Goal: Transaction & Acquisition: Purchase product/service

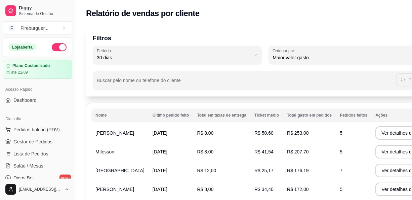
select select "30"
select select "HIGHEST_TOTAL_SPENT_WITH_ORDERS"
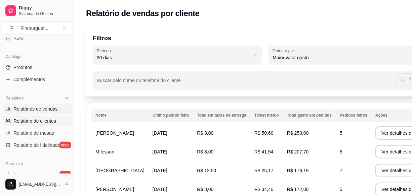
click at [39, 107] on span "Relatórios de vendas" at bounding box center [35, 109] width 44 height 7
select select "ALL"
select select "0"
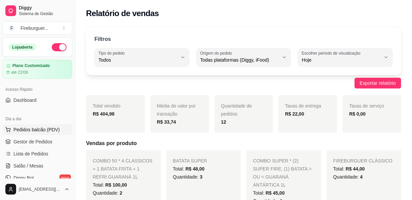
click at [40, 126] on button "Pedidos balcão (PDV)" at bounding box center [37, 130] width 69 height 11
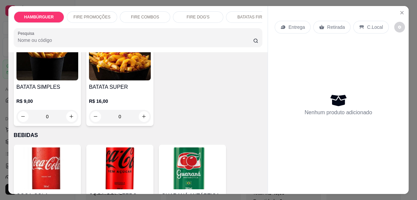
scroll to position [1037, 0]
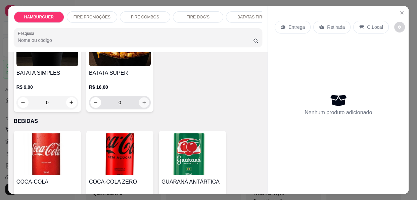
click at [140, 97] on button "increase-product-quantity" at bounding box center [144, 102] width 10 height 10
type input "1"
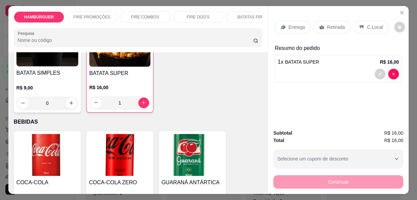
click at [288, 24] on p "Entrega" at bounding box center [296, 27] width 16 height 7
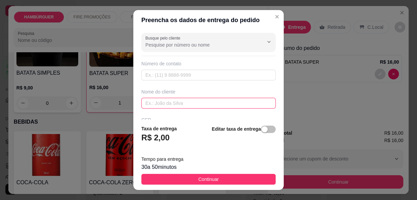
click at [213, 100] on input "text" at bounding box center [208, 103] width 134 height 11
click at [208, 105] on input "text" at bounding box center [208, 103] width 134 height 11
type input "v"
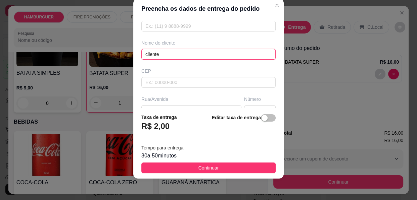
scroll to position [61, 0]
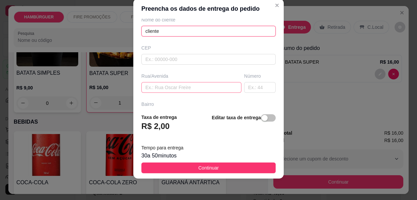
type input "cliente"
drag, startPoint x: 152, startPoint y: 87, endPoint x: 129, endPoint y: 68, distance: 29.4
click at [151, 87] on input "text" at bounding box center [191, 87] width 100 height 11
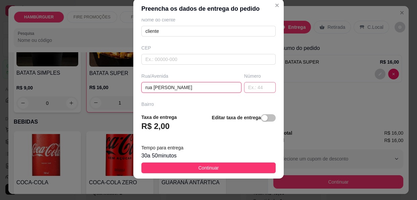
type input "rua [PERSON_NAME]"
click at [249, 90] on input "text" at bounding box center [260, 87] width 32 height 11
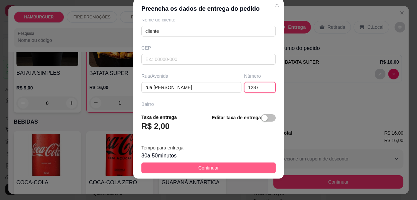
type input "1287"
click at [198, 164] on span "Continuar" at bounding box center [208, 167] width 20 height 7
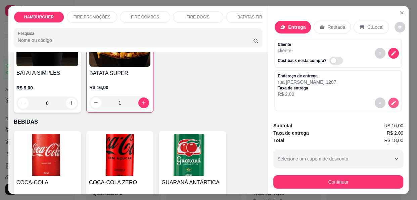
click at [390, 100] on icon "decrease-product-quantity" at bounding box center [393, 103] width 6 height 6
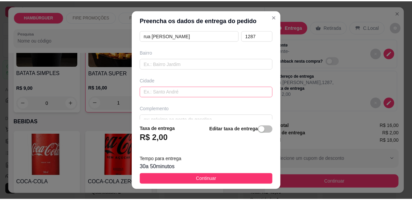
scroll to position [136, 0]
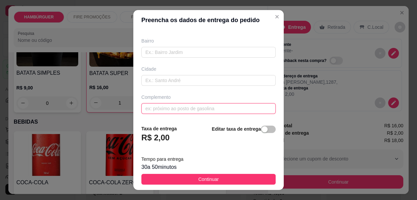
click at [175, 108] on input "text" at bounding box center [208, 108] width 134 height 11
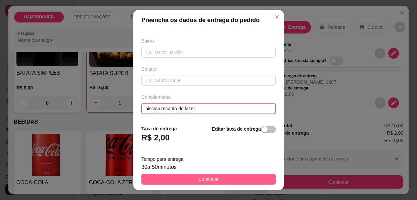
type input "piscina recanto do lazer"
click at [167, 176] on button "Continuar" at bounding box center [208, 179] width 134 height 11
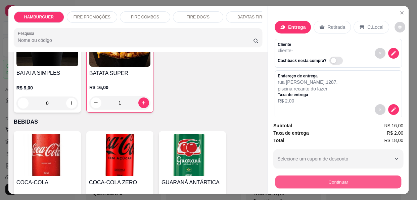
click at [298, 180] on button "Continuar" at bounding box center [338, 182] width 126 height 13
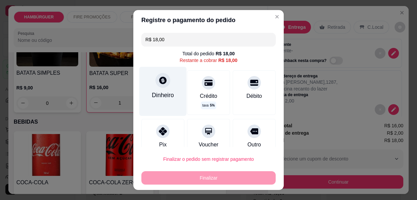
click at [168, 91] on div "Dinheiro" at bounding box center [163, 95] width 22 height 9
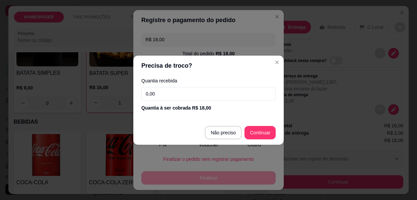
click at [168, 91] on input "0,00" at bounding box center [208, 93] width 134 height 13
type input "20,00"
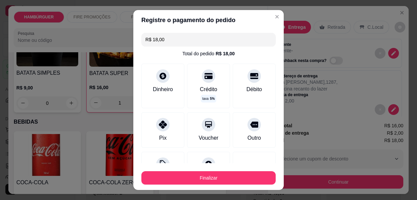
type input "R$ 0,00"
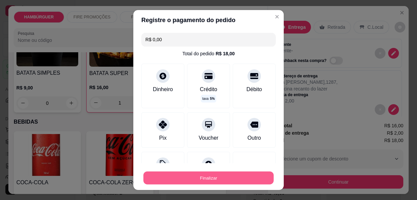
click at [221, 180] on button "Finalizar" at bounding box center [208, 178] width 130 height 13
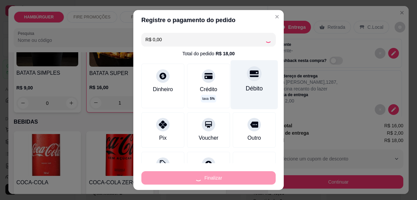
type input "0"
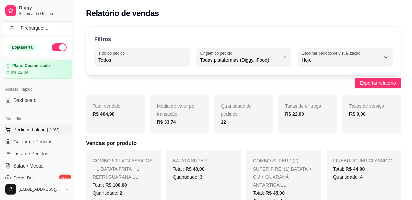
click at [57, 132] on span "Pedidos balcão (PDV)" at bounding box center [36, 130] width 46 height 7
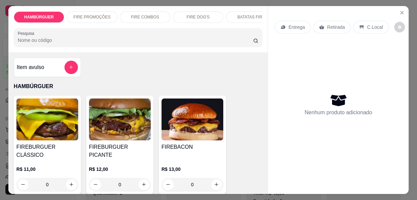
select select "30"
select select "HIGHEST_TOTAL_SPENT_WITH_ORDERS"
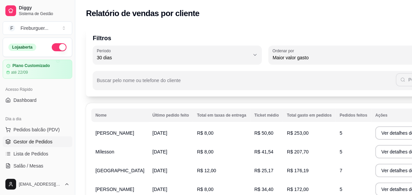
click at [26, 142] on span "Gestor de Pedidos" at bounding box center [32, 142] width 39 height 7
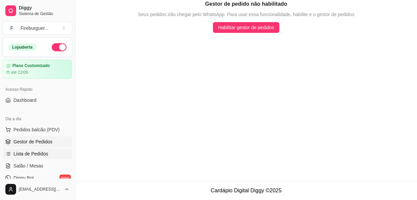
click at [33, 157] on link "Lista de Pedidos" at bounding box center [37, 154] width 69 height 11
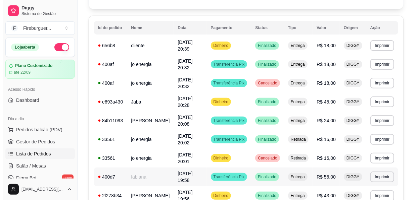
scroll to position [91, 0]
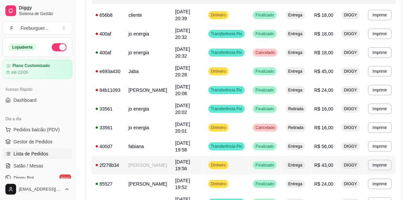
click at [136, 156] on td "[PERSON_NAME]" at bounding box center [147, 165] width 47 height 19
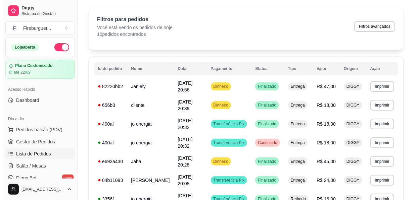
scroll to position [30, 0]
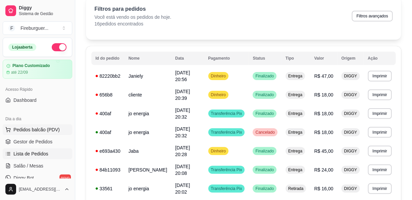
click at [56, 129] on span "Pedidos balcão (PDV)" at bounding box center [36, 130] width 46 height 7
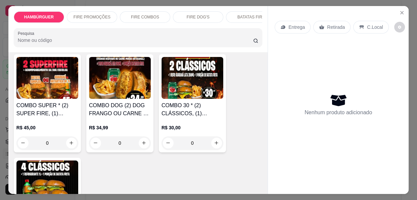
scroll to position [549, 0]
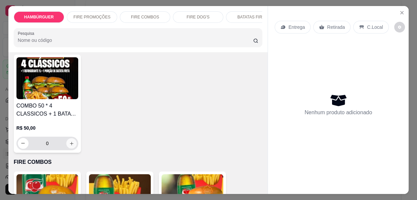
click at [66, 138] on button "increase-product-quantity" at bounding box center [71, 143] width 10 height 10
type input "1"
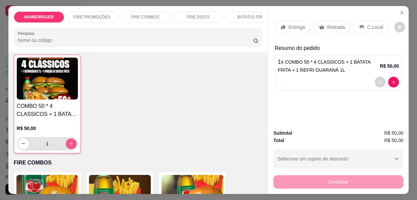
scroll to position [549, 0]
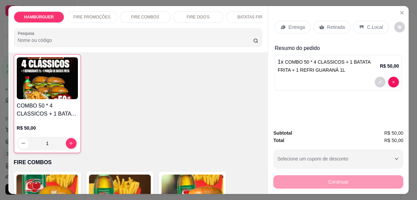
click at [280, 25] on icon at bounding box center [282, 27] width 5 height 5
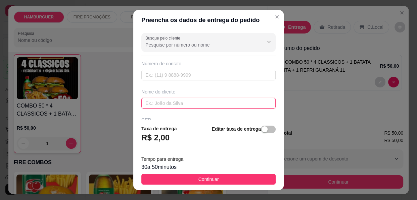
click at [190, 104] on input "text" at bounding box center [208, 103] width 134 height 11
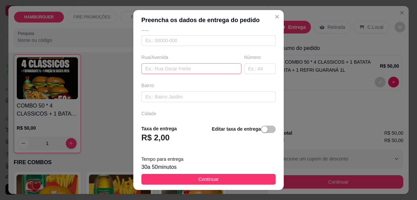
scroll to position [91, 0]
type input "tuta"
click at [189, 71] on input "text" at bounding box center [191, 68] width 100 height 11
type input "n"
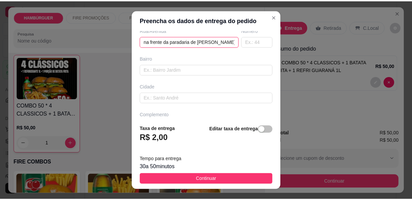
scroll to position [136, 0]
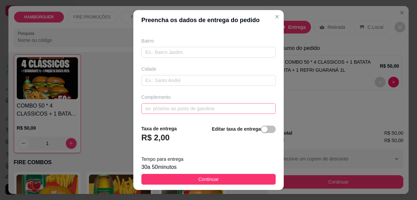
type input "na frente da paradaria de [PERSON_NAME]"
click at [159, 105] on input "text" at bounding box center [208, 108] width 134 height 11
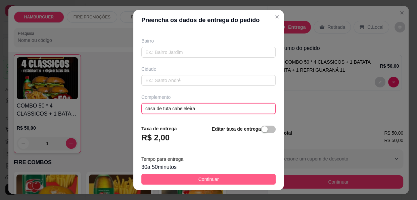
type input "casa de tuta cabeleleira"
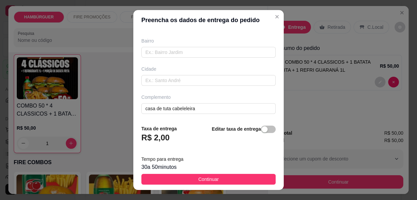
click at [147, 179] on button "Continuar" at bounding box center [208, 179] width 134 height 11
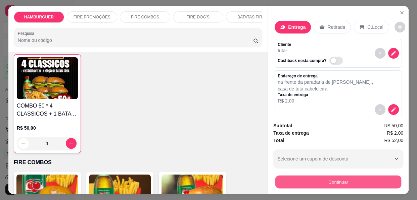
click at [309, 180] on button "Continuar" at bounding box center [338, 182] width 126 height 13
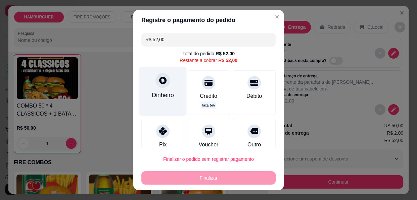
click at [156, 95] on div "Dinheiro" at bounding box center [163, 95] width 22 height 9
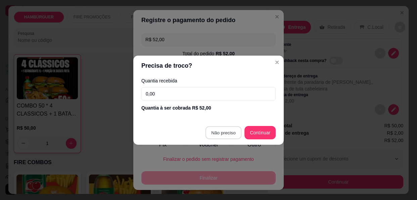
type input "R$ 0,00"
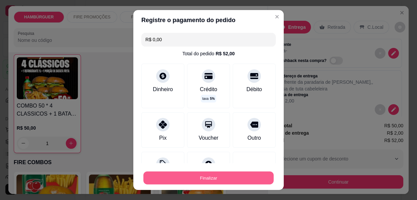
click at [214, 179] on button "Finalizar" at bounding box center [208, 178] width 130 height 13
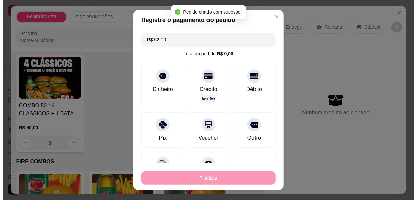
scroll to position [0, 0]
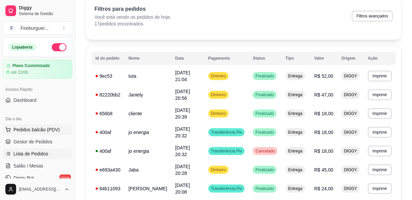
click at [41, 130] on span "Pedidos balcão (PDV)" at bounding box center [36, 130] width 46 height 7
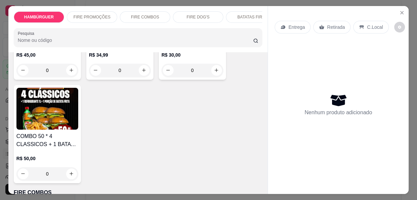
scroll to position [580, 0]
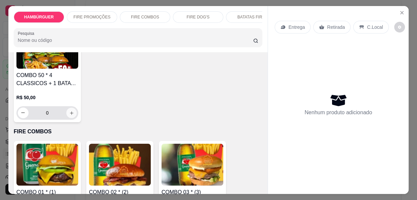
click at [68, 108] on button "increase-product-quantity" at bounding box center [71, 113] width 10 height 10
type input "1"
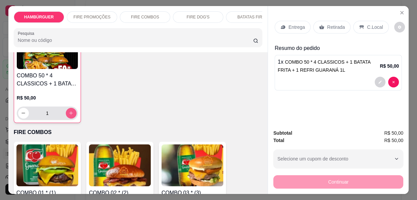
scroll to position [580, 0]
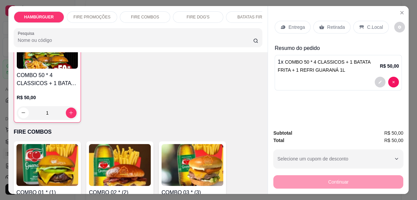
click at [290, 25] on p "Entrega" at bounding box center [296, 27] width 16 height 7
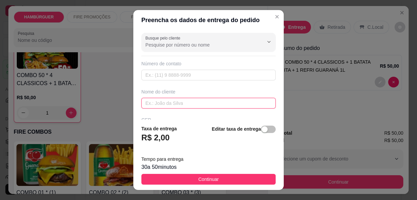
click at [159, 102] on input "text" at bounding box center [208, 103] width 134 height 11
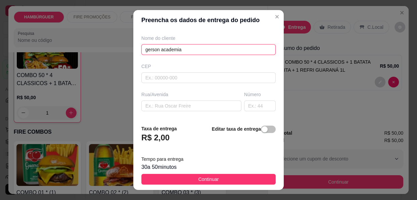
scroll to position [61, 0]
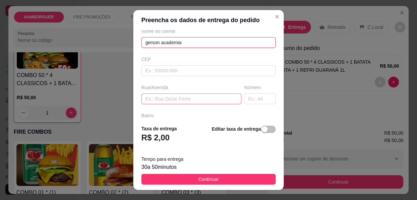
type input "gerson academia"
click at [188, 98] on input "text" at bounding box center [191, 99] width 100 height 11
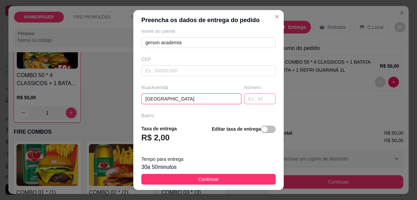
type input "[GEOGRAPHIC_DATA]"
click at [244, 95] on input "text" at bounding box center [260, 99] width 32 height 11
type input "227"
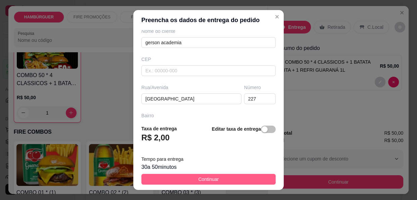
click at [163, 175] on button "Continuar" at bounding box center [208, 179] width 134 height 11
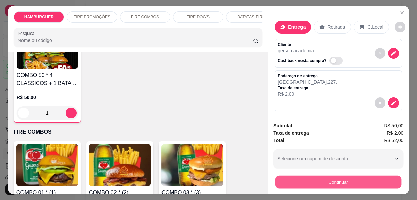
click at [326, 178] on button "Continuar" at bounding box center [338, 182] width 126 height 13
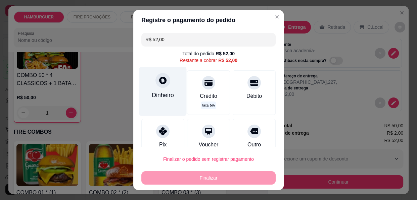
click at [155, 77] on div at bounding box center [162, 80] width 15 height 15
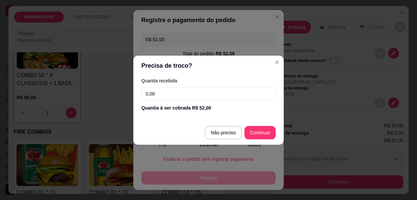
click at [204, 94] on input "0,00" at bounding box center [208, 93] width 134 height 13
type input "70,00"
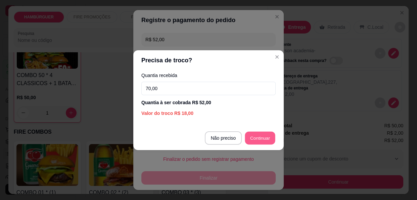
click at [257, 141] on div "Outro" at bounding box center [254, 137] width 43 height 36
type input "R$ 0,00"
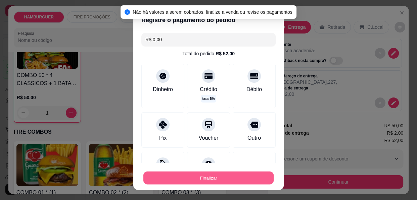
click at [232, 181] on button "Finalizar" at bounding box center [208, 178] width 130 height 13
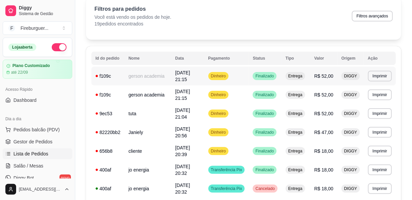
click at [204, 74] on td "[DATE] 21:15" at bounding box center [187, 76] width 33 height 19
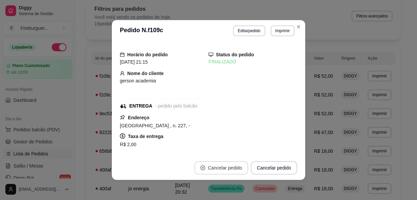
click at [215, 164] on button "Cancelar pedido" at bounding box center [221, 167] width 54 height 13
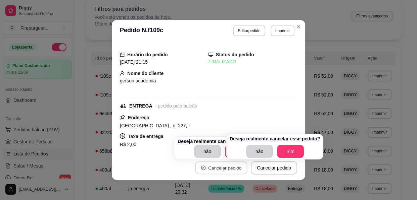
click at [215, 165] on button "Cancelar pedido" at bounding box center [221, 168] width 52 height 13
click at [293, 153] on button "Sim" at bounding box center [290, 151] width 27 height 13
click at [293, 153] on div "não Sim" at bounding box center [275, 151] width 90 height 13
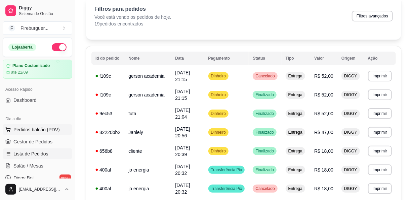
click at [38, 128] on span "Pedidos balcão (PDV)" at bounding box center [36, 130] width 46 height 7
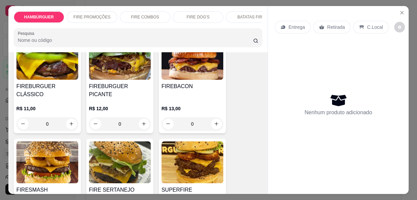
scroll to position [91, 0]
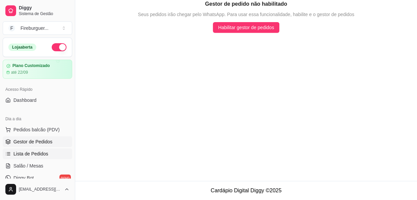
click at [40, 156] on span "Lista de Pedidos" at bounding box center [30, 154] width 35 height 7
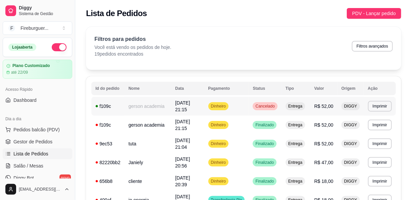
click at [142, 104] on td "gerson academia" at bounding box center [147, 106] width 47 height 19
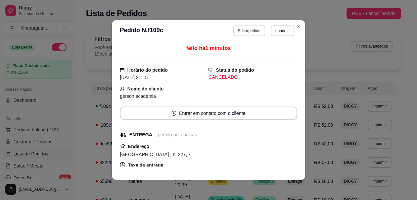
click at [239, 30] on button "Editar pedido" at bounding box center [249, 31] width 32 height 11
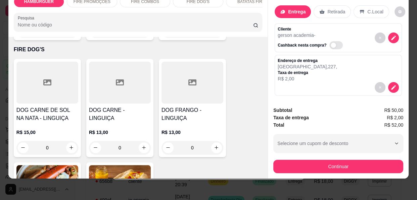
scroll to position [763, 0]
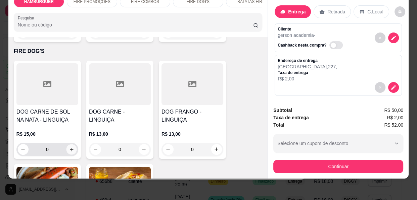
click at [72, 144] on button "increase-product-quantity" at bounding box center [71, 149] width 10 height 10
type input "1"
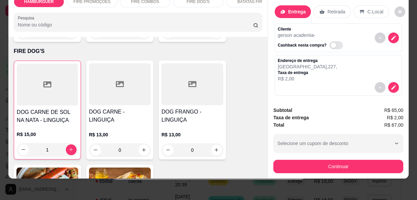
click at [285, 7] on div "Entrega" at bounding box center [293, 11] width 36 height 13
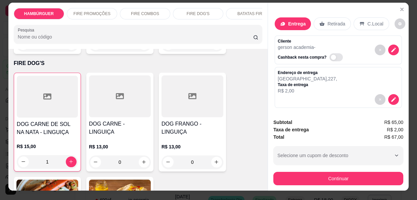
click at [288, 20] on p "Entrega" at bounding box center [296, 23] width 17 height 7
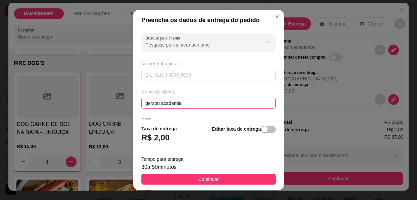
click at [184, 104] on input "gerson academia" at bounding box center [208, 103] width 134 height 11
type input "g"
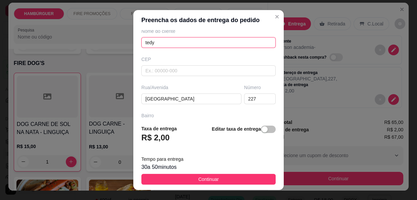
scroll to position [91, 0]
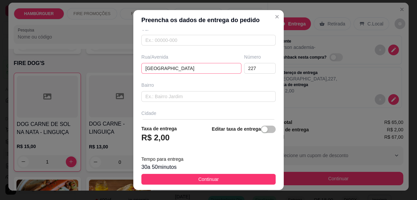
type input "tedy"
click at [191, 68] on input "[GEOGRAPHIC_DATA]" at bounding box center [191, 68] width 100 height 11
type input "r"
click at [254, 67] on input "227" at bounding box center [260, 68] width 32 height 11
type input "2"
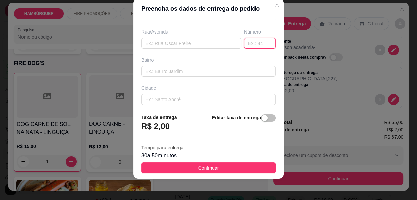
scroll to position [136, 0]
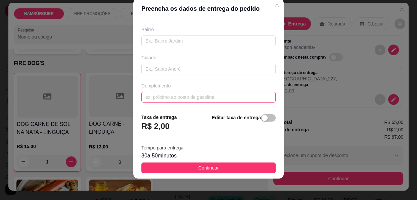
click at [190, 99] on input "text" at bounding box center [208, 97] width 134 height 11
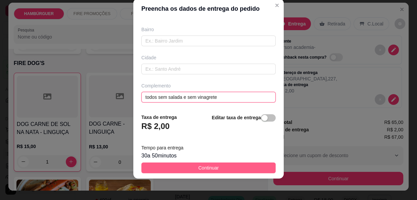
type input "todos sem salada e sem vinagrete"
click at [190, 164] on button "Continuar" at bounding box center [208, 168] width 134 height 11
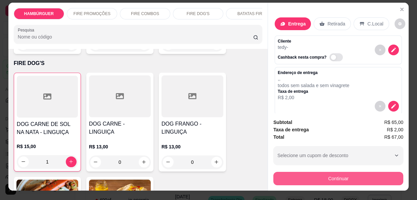
click at [294, 174] on button "Continuar" at bounding box center [338, 178] width 130 height 13
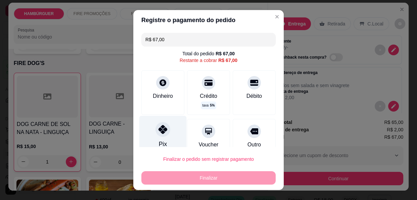
click at [157, 139] on div "Pix" at bounding box center [162, 135] width 47 height 39
type input "R$ 0,00"
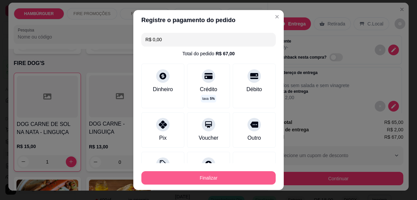
click at [165, 181] on button "Finalizar" at bounding box center [208, 178] width 134 height 13
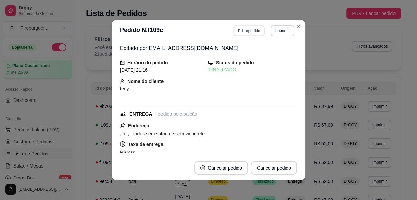
click at [243, 32] on button "Editar pedido" at bounding box center [249, 31] width 31 height 10
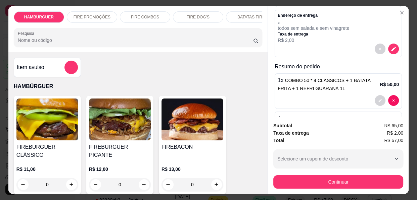
scroll to position [92, 0]
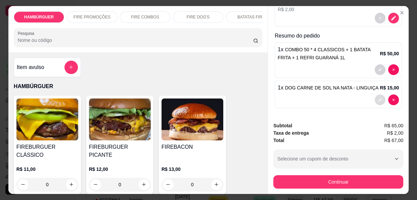
click at [375, 96] on button "decrease-product-quantity" at bounding box center [380, 100] width 11 height 11
type input "0"
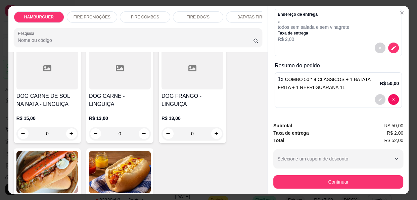
scroll to position [793, 0]
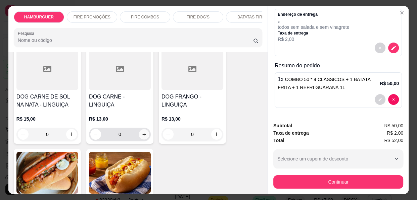
click at [142, 129] on button "increase-product-quantity" at bounding box center [144, 134] width 10 height 10
type input "1"
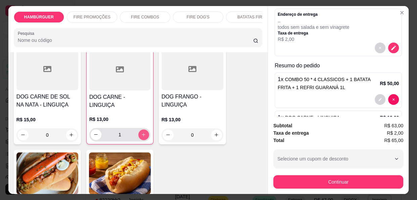
scroll to position [92, 0]
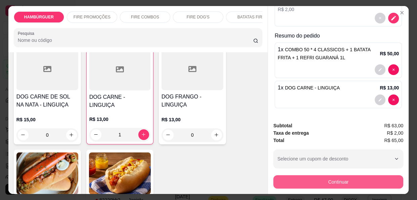
click at [315, 180] on button "Continuar" at bounding box center [338, 182] width 130 height 13
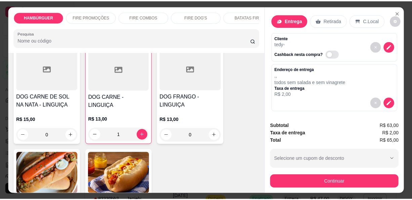
scroll to position [0, 0]
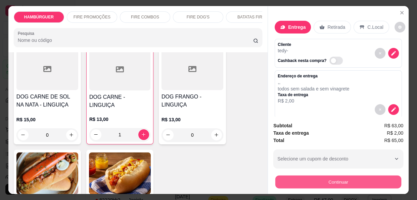
click at [303, 176] on button "Continuar" at bounding box center [338, 182] width 126 height 13
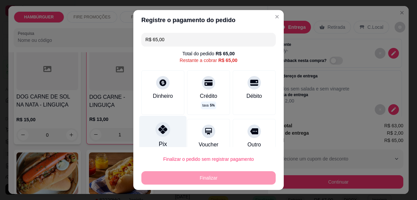
click at [168, 137] on div "Pix" at bounding box center [162, 135] width 47 height 39
type input "R$ 0,00"
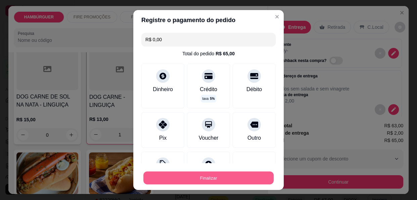
click at [175, 182] on button "Finalizar" at bounding box center [208, 178] width 130 height 13
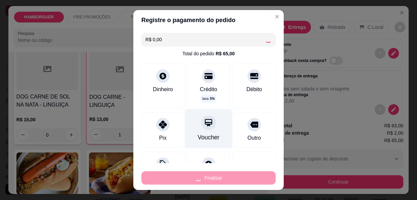
click at [150, 81] on div "Dinheiro" at bounding box center [162, 86] width 43 height 45
click at [222, 134] on div "Pix Voucher Outro" at bounding box center [208, 130] width 134 height 36
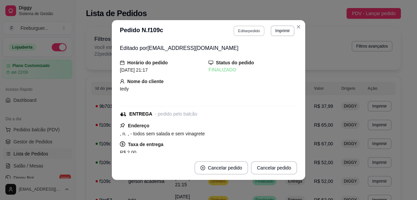
click at [239, 30] on button "Editar pedido" at bounding box center [249, 31] width 31 height 10
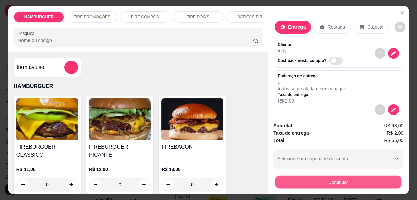
click at [333, 179] on button "Continuar" at bounding box center [338, 182] width 126 height 13
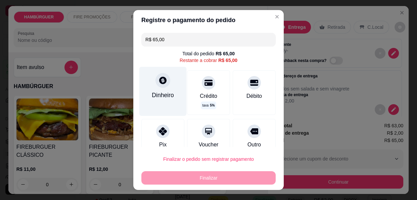
click at [152, 97] on div "Dinheiro" at bounding box center [163, 95] width 22 height 9
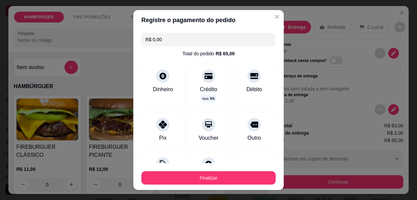
type input "R$ 0,00"
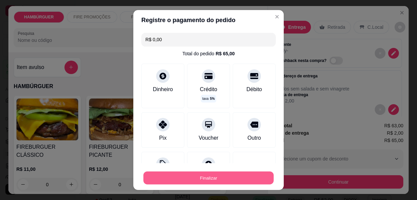
click at [250, 178] on button "Finalizar" at bounding box center [208, 178] width 130 height 13
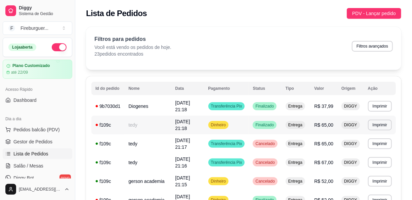
click at [157, 125] on td "tedy" at bounding box center [147, 125] width 47 height 19
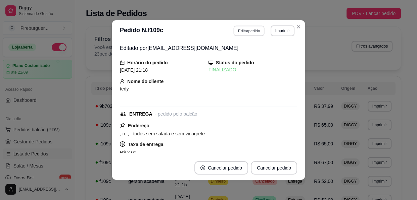
click at [253, 27] on button "Editar pedido" at bounding box center [249, 31] width 31 height 10
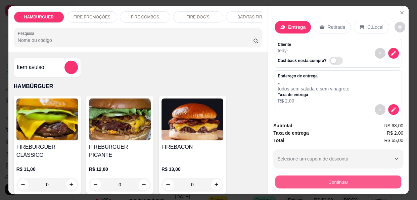
click at [307, 179] on button "Continuar" at bounding box center [338, 182] width 126 height 13
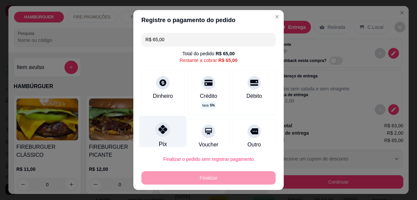
click at [166, 127] on div "Pix" at bounding box center [162, 135] width 47 height 39
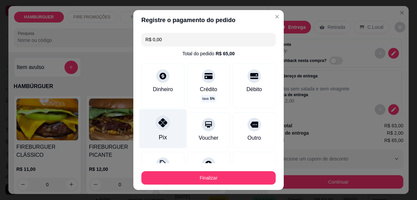
type input "R$ 0,00"
click at [164, 128] on div "Pix" at bounding box center [162, 128] width 47 height 39
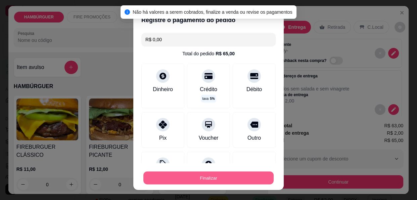
click at [191, 182] on button "Finalizar" at bounding box center [208, 178] width 130 height 13
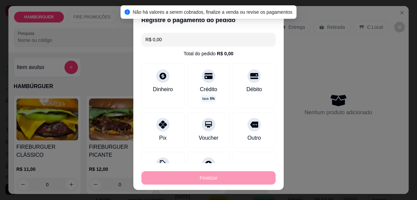
type input "0"
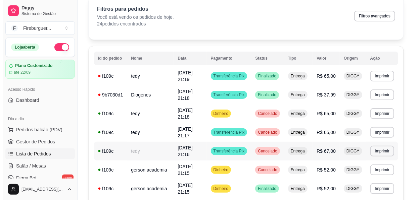
scroll to position [61, 0]
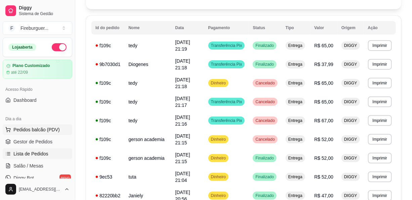
click at [29, 129] on span "Pedidos balcão (PDV)" at bounding box center [36, 130] width 46 height 7
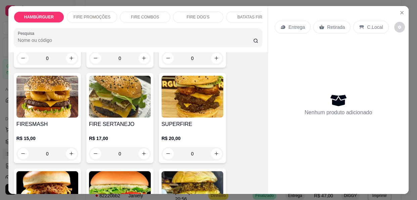
scroll to position [152, 0]
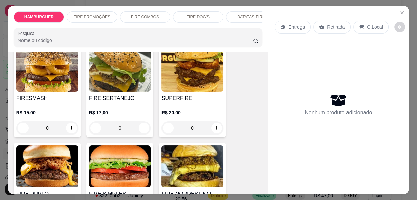
click at [213, 122] on div "0" at bounding box center [192, 128] width 62 height 13
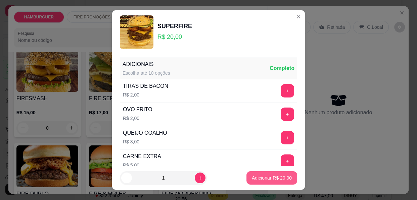
click at [277, 181] on p "Adicionar R$ 20,00" at bounding box center [272, 178] width 40 height 7
type input "1"
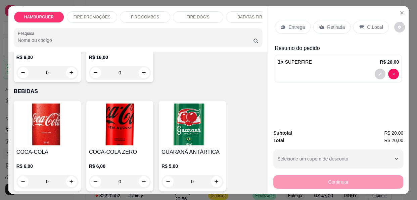
scroll to position [1129, 0]
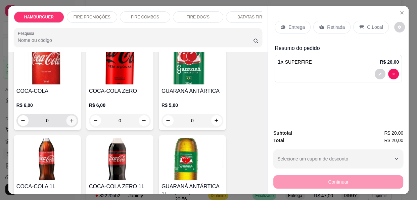
click at [69, 118] on icon "increase-product-quantity" at bounding box center [71, 120] width 5 height 5
type input "1"
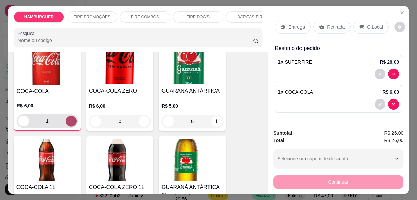
scroll to position [1129, 0]
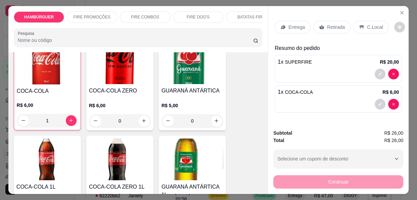
click at [290, 24] on p "Entrega" at bounding box center [296, 27] width 16 height 7
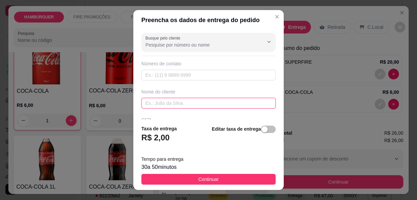
click at [183, 104] on input "text" at bounding box center [208, 103] width 134 height 11
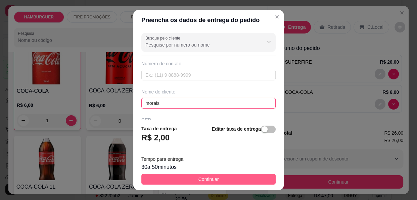
type input "morais"
click at [144, 177] on button "Continuar" at bounding box center [208, 179] width 134 height 11
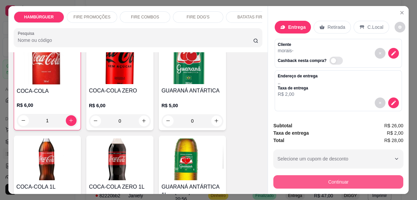
click at [333, 180] on button "Continuar" at bounding box center [338, 182] width 130 height 13
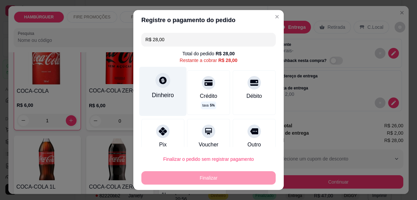
click at [155, 91] on div "Dinheiro" at bounding box center [163, 95] width 22 height 9
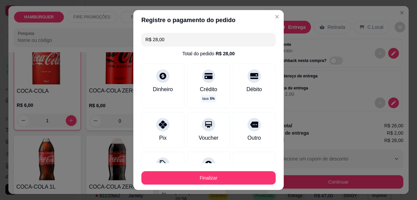
type input "R$ 0,00"
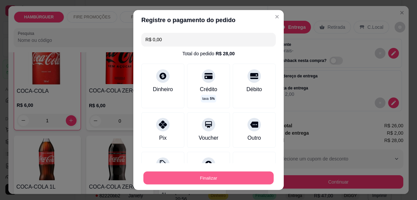
click at [226, 181] on button "Finalizar" at bounding box center [208, 178] width 130 height 13
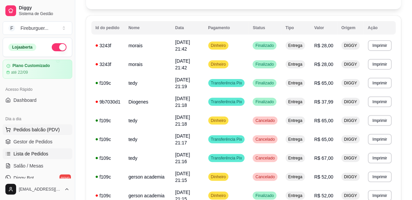
click at [34, 131] on span "Pedidos balcão (PDV)" at bounding box center [36, 130] width 46 height 7
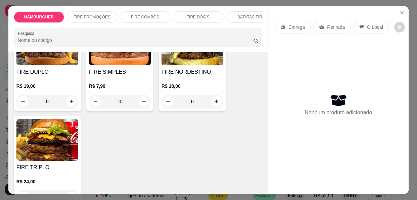
scroll to position [305, 0]
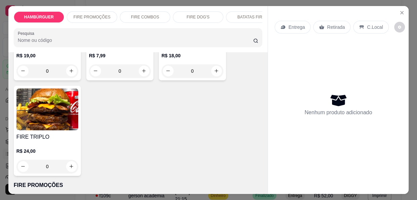
click at [69, 160] on div "0" at bounding box center [47, 166] width 62 height 13
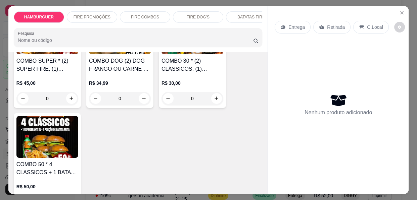
scroll to position [519, 0]
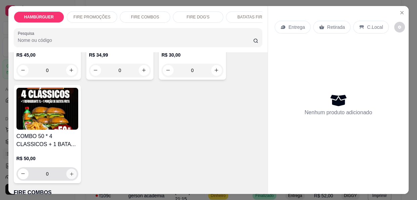
click at [69, 172] on icon "increase-product-quantity" at bounding box center [71, 174] width 5 height 5
type input "1"
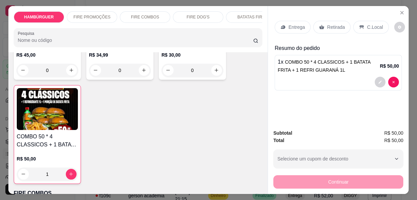
click at [280, 25] on icon at bounding box center [282, 27] width 5 height 5
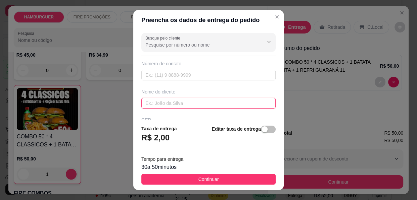
click at [205, 107] on input "text" at bounding box center [208, 103] width 134 height 11
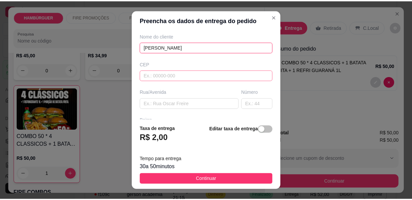
scroll to position [61, 0]
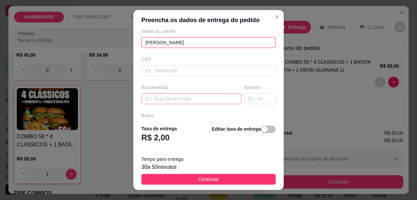
type input "[PERSON_NAME]"
click at [185, 102] on input "text" at bounding box center [191, 99] width 100 height 11
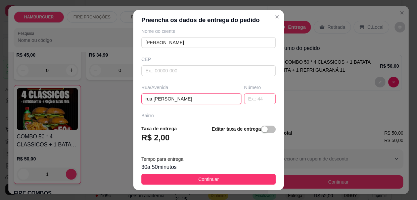
type input "rua [PERSON_NAME]"
click at [249, 98] on input "text" at bounding box center [260, 99] width 32 height 11
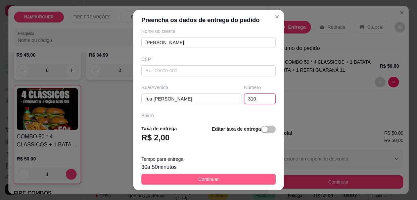
type input "310"
click at [218, 177] on button "Continuar" at bounding box center [208, 179] width 134 height 11
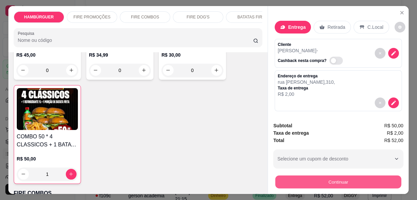
click at [296, 180] on button "Continuar" at bounding box center [338, 182] width 126 height 13
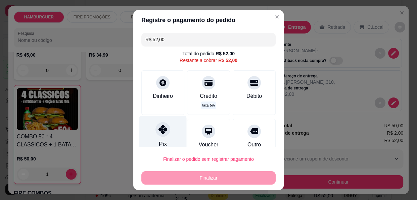
click at [165, 138] on div "Pix" at bounding box center [162, 135] width 47 height 39
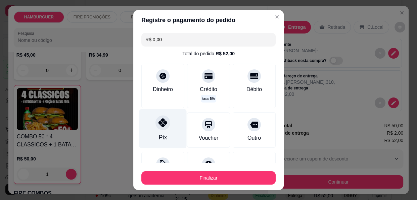
type input "R$ 0,00"
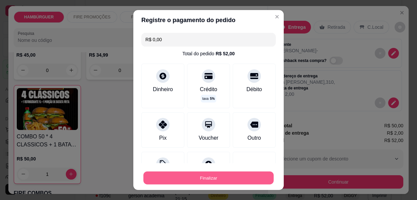
click at [179, 175] on button "Finalizar" at bounding box center [208, 178] width 130 height 13
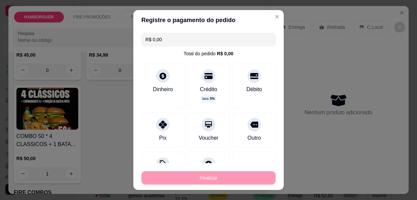
type input "0"
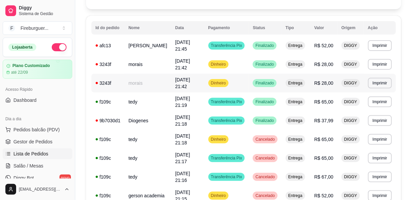
click at [247, 84] on td "Dinheiro" at bounding box center [226, 83] width 45 height 19
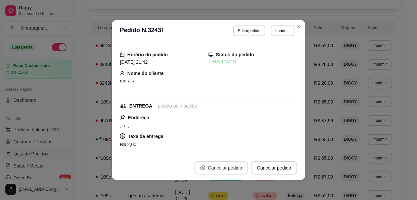
click at [229, 164] on button "Cancelar pedido" at bounding box center [221, 167] width 54 height 13
click at [228, 164] on button "Cancelar pedido" at bounding box center [221, 168] width 52 height 13
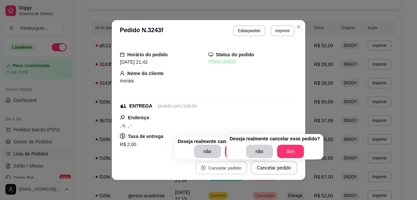
click at [228, 164] on button "Cancelar pedido" at bounding box center [221, 168] width 52 height 13
click at [286, 148] on button "Sim" at bounding box center [290, 151] width 27 height 13
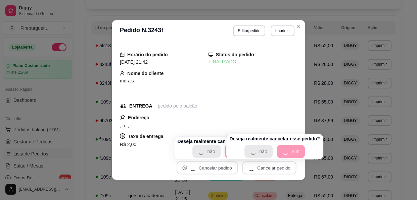
click at [285, 149] on div "não Sim" at bounding box center [275, 151] width 90 height 13
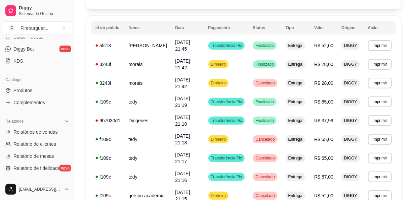
scroll to position [99, 0]
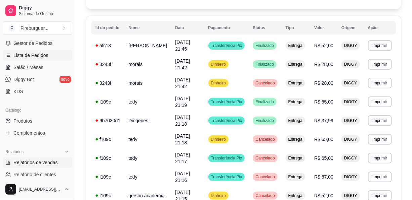
click at [30, 166] on link "Relatórios de vendas" at bounding box center [37, 162] width 69 height 11
select select "ALL"
select select "0"
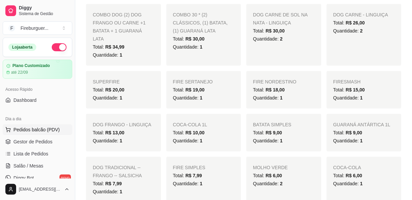
click at [42, 133] on span "Pedidos balcão (PDV)" at bounding box center [36, 130] width 46 height 7
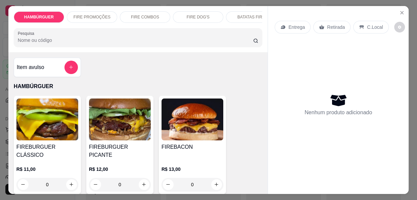
click at [141, 178] on div "0" at bounding box center [120, 184] width 62 height 13
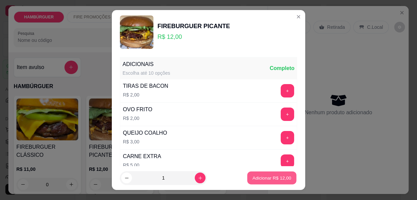
click at [255, 179] on p "Adicionar R$ 12,00" at bounding box center [271, 178] width 39 height 6
type input "1"
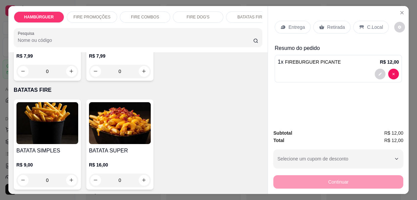
scroll to position [976, 0]
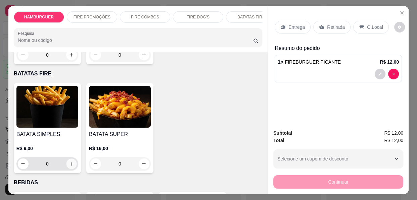
click at [70, 162] on icon "increase-product-quantity" at bounding box center [71, 163] width 3 height 3
type input "1"
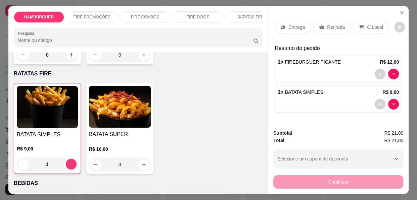
click at [284, 22] on div "Entrega" at bounding box center [293, 27] width 36 height 13
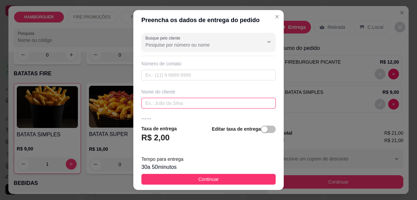
drag, startPoint x: 180, startPoint y: 103, endPoint x: 176, endPoint y: 104, distance: 3.8
click at [180, 103] on input "text" at bounding box center [208, 103] width 134 height 11
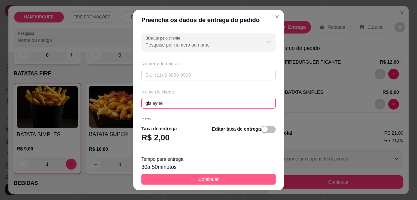
type input "gislayne"
click at [172, 179] on button "Continuar" at bounding box center [208, 179] width 134 height 11
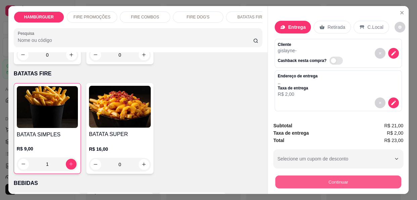
click at [303, 179] on button "Continuar" at bounding box center [338, 182] width 126 height 13
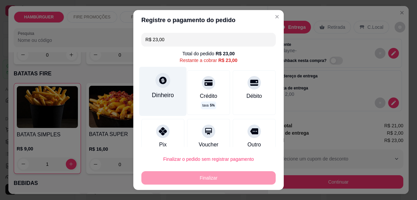
click at [155, 88] on div "Dinheiro" at bounding box center [162, 91] width 47 height 49
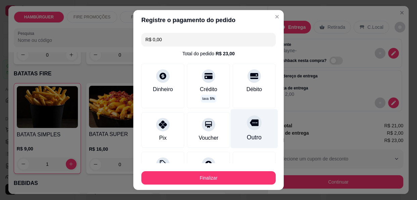
type input "R$ 0,00"
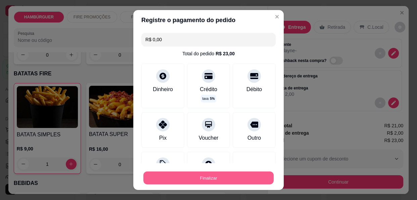
click at [231, 182] on button "Finalizar" at bounding box center [208, 178] width 130 height 13
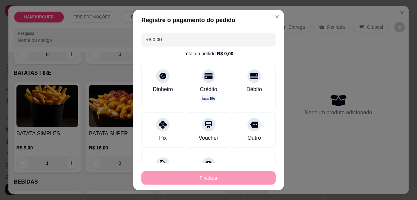
type input "0"
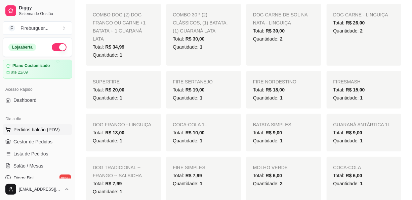
click at [51, 128] on span "Pedidos balcão (PDV)" at bounding box center [36, 130] width 46 height 7
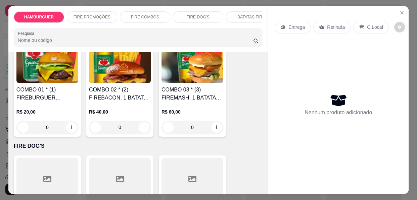
scroll to position [702, 0]
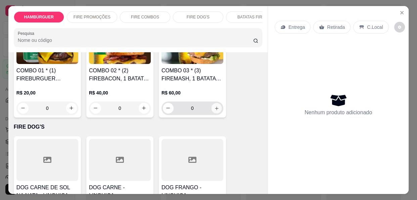
click at [212, 103] on button "increase-product-quantity" at bounding box center [216, 108] width 10 height 10
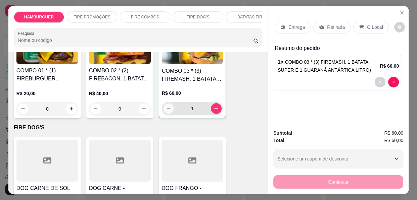
click at [166, 106] on icon "decrease-product-quantity" at bounding box center [168, 108] width 5 height 5
type input "0"
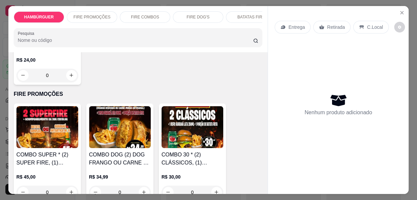
scroll to position [427, 0]
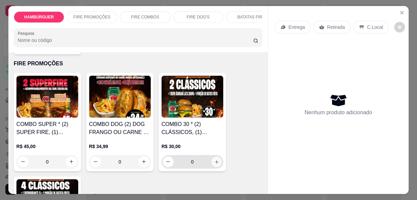
click at [214, 160] on icon "increase-product-quantity" at bounding box center [216, 162] width 5 height 5
type input "1"
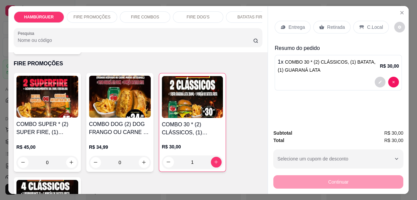
click at [280, 25] on icon at bounding box center [282, 27] width 5 height 5
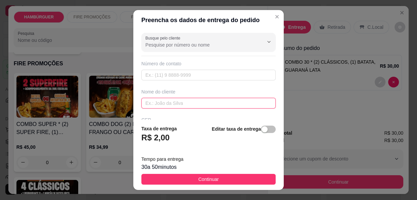
click at [185, 104] on input "text" at bounding box center [208, 103] width 134 height 11
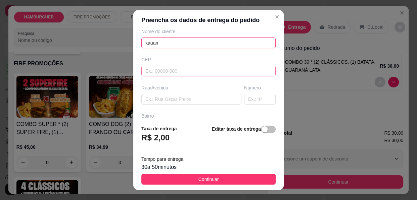
scroll to position [91, 0]
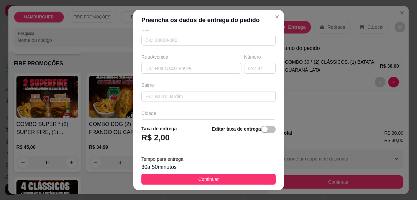
type input "kauan"
click at [195, 60] on div "Rua/Avenida" at bounding box center [191, 64] width 103 height 20
click at [192, 65] on input "text" at bounding box center [191, 68] width 100 height 11
type input "gideao amorin"
click at [244, 67] on input "text" at bounding box center [260, 68] width 32 height 11
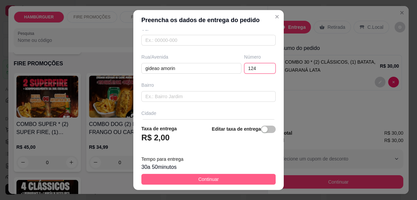
type input "124"
click at [201, 178] on span "Continuar" at bounding box center [208, 179] width 20 height 7
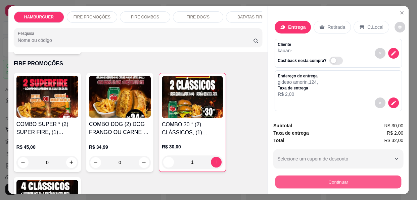
click at [286, 177] on button "Continuar" at bounding box center [338, 182] width 126 height 13
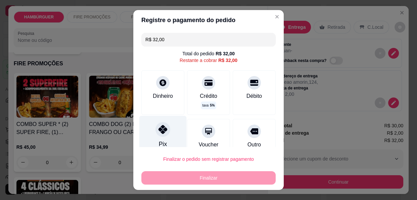
click at [150, 130] on div "Pix" at bounding box center [162, 135] width 47 height 39
type input "R$ 0,00"
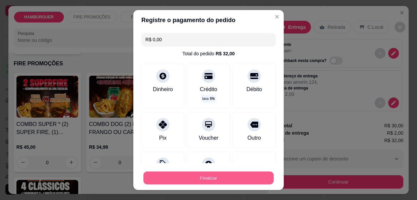
click at [169, 174] on button "Finalizar" at bounding box center [208, 178] width 130 height 13
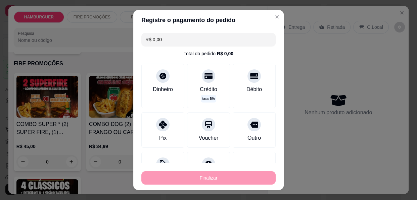
type input "0"
type input "-R$ 32,00"
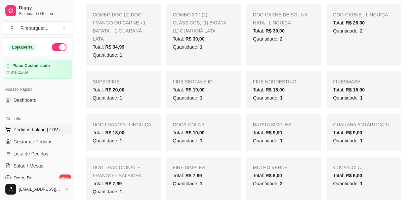
click at [53, 128] on span "Pedidos balcão (PDV)" at bounding box center [36, 130] width 46 height 7
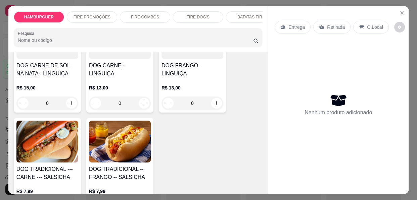
scroll to position [854, 0]
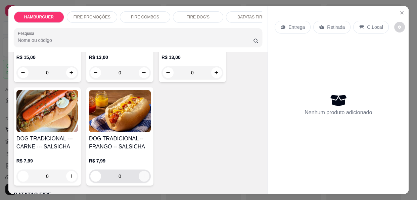
click at [141, 174] on icon "increase-product-quantity" at bounding box center [143, 176] width 5 height 5
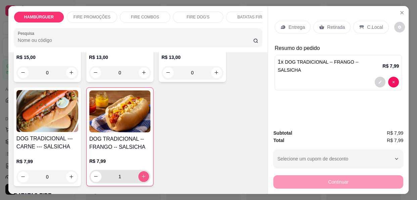
type input "1"
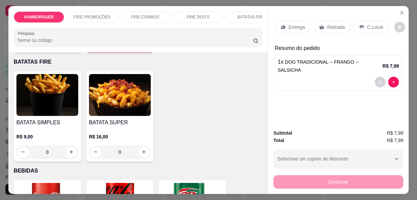
scroll to position [976, 0]
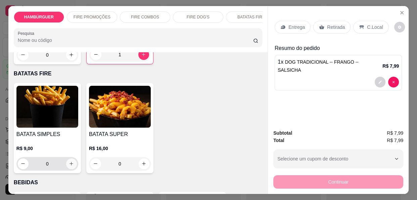
click at [69, 161] on icon "increase-product-quantity" at bounding box center [71, 163] width 5 height 5
type input "1"
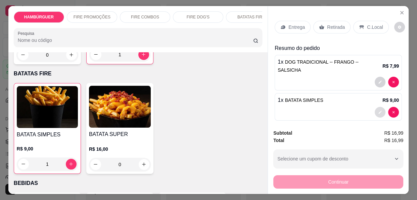
click at [378, 110] on icon "decrease-product-quantity" at bounding box center [380, 112] width 4 height 4
click at [378, 77] on button "decrease-product-quantity" at bounding box center [380, 82] width 10 height 10
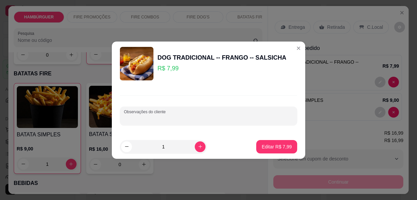
click at [203, 120] on input "Observações do cliente" at bounding box center [208, 118] width 169 height 7
type input "sem salsicha"
click at [266, 147] on p "Editar R$ 7,99" at bounding box center [276, 147] width 29 height 6
type input "0"
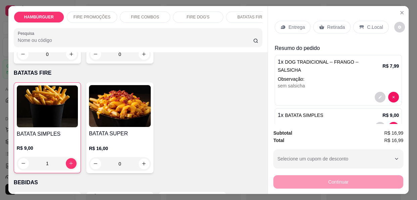
scroll to position [976, 0]
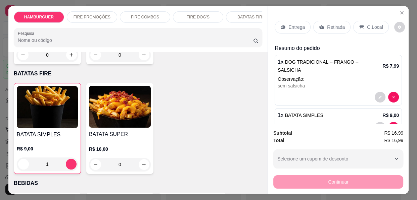
click at [288, 24] on p "Entrega" at bounding box center [296, 27] width 16 height 7
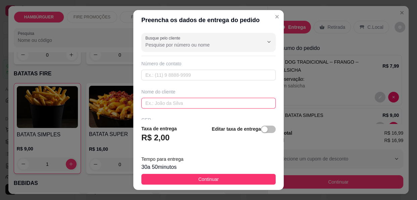
click at [175, 103] on input "text" at bounding box center [208, 103] width 134 height 11
click at [175, 103] on input "floracy" at bounding box center [208, 103] width 134 height 11
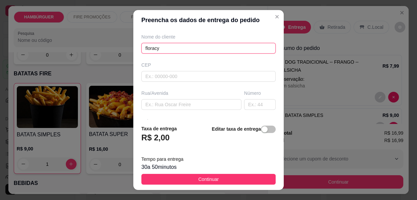
scroll to position [61, 0]
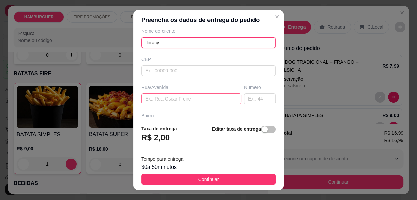
type input "floracy"
click at [153, 98] on input "text" at bounding box center [191, 99] width 100 height 11
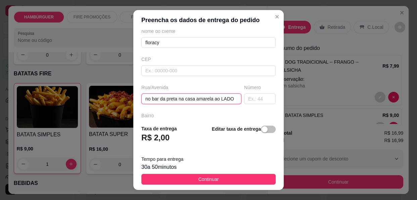
scroll to position [0, 2]
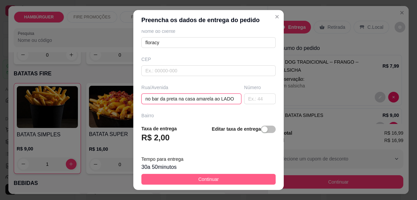
type input "no bar da preta na casa amarela ao LADO"
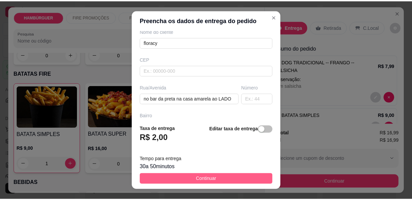
scroll to position [0, 0]
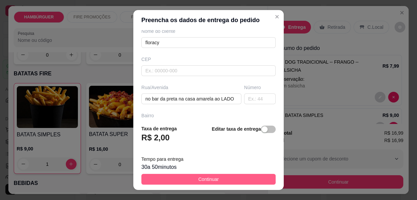
click at [238, 180] on button "Continuar" at bounding box center [208, 179] width 134 height 11
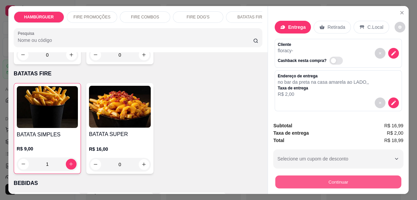
click at [284, 178] on button "Continuar" at bounding box center [338, 182] width 126 height 13
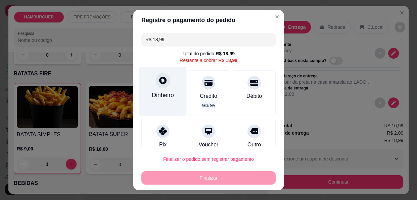
click at [160, 103] on div "Dinheiro" at bounding box center [162, 91] width 47 height 49
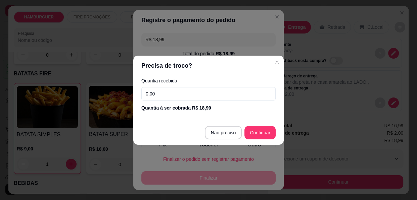
click at [163, 98] on input "0,00" at bounding box center [208, 93] width 134 height 13
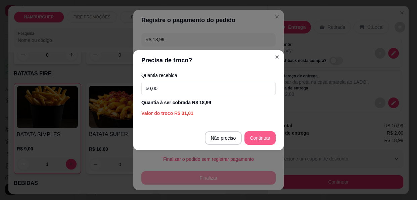
type input "50,00"
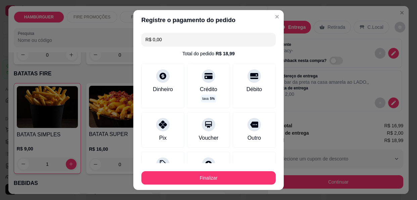
type input "R$ 0,00"
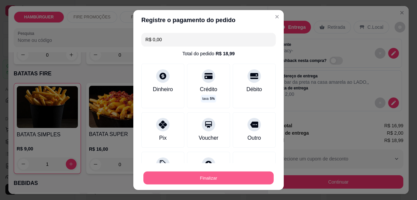
click at [207, 175] on button "Finalizar" at bounding box center [208, 178] width 130 height 13
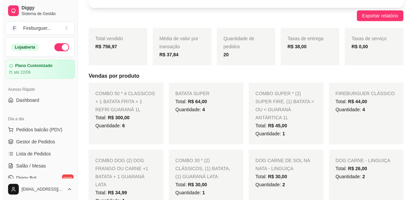
scroll to position [61, 0]
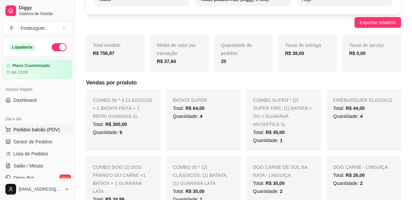
click at [47, 127] on span "Pedidos balcão (PDV)" at bounding box center [36, 130] width 46 height 7
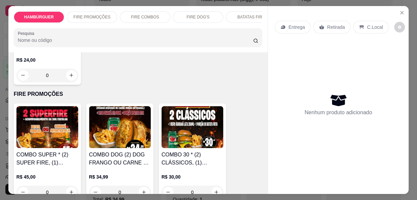
scroll to position [427, 0]
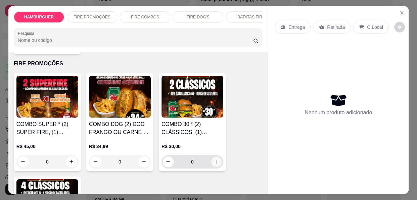
click at [214, 160] on icon "increase-product-quantity" at bounding box center [216, 162] width 5 height 5
type input "2"
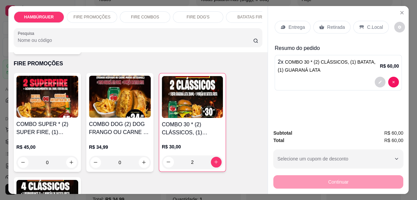
click at [293, 24] on p "Entrega" at bounding box center [296, 27] width 16 height 7
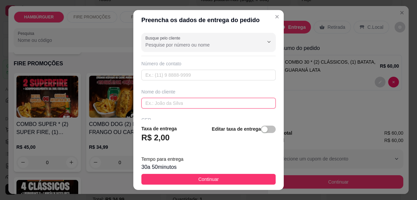
click at [184, 101] on input "text" at bounding box center [208, 103] width 134 height 11
click at [181, 103] on input "JOALLY" at bounding box center [208, 103] width 134 height 11
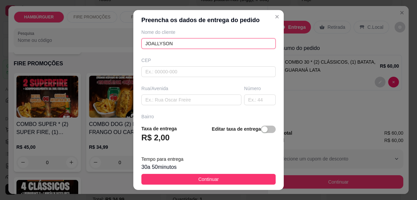
scroll to position [61, 0]
type input "JOALLYSON"
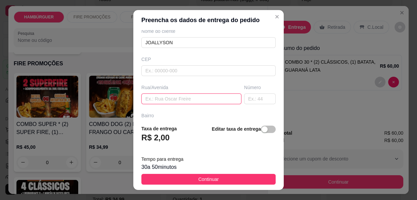
click at [174, 99] on input "text" at bounding box center [191, 99] width 100 height 11
drag, startPoint x: 174, startPoint y: 98, endPoint x: 183, endPoint y: 92, distance: 11.1
click at [183, 92] on div "Rua/[GEOGRAPHIC_DATA][PERSON_NAME]" at bounding box center [191, 94] width 103 height 20
click at [185, 97] on input "[PERSON_NAME]" at bounding box center [191, 99] width 100 height 11
type input "[PERSON_NAME]"
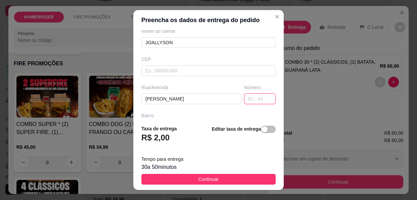
click at [244, 102] on input "text" at bounding box center [260, 99] width 32 height 11
type input "159"
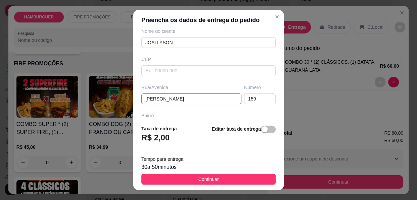
click at [228, 98] on input "[PERSON_NAME]" at bounding box center [191, 99] width 100 height 11
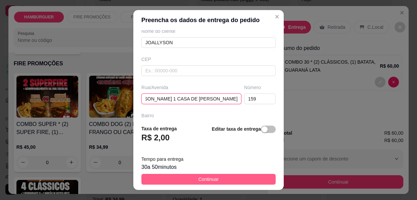
type input "[PERSON_NAME] 1 CASA DE [PERSON_NAME]"
click at [228, 177] on button "Continuar" at bounding box center [208, 179] width 134 height 11
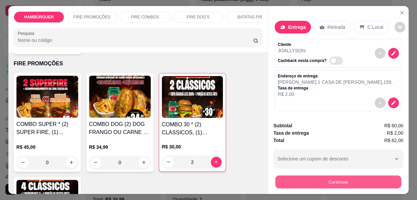
click at [352, 178] on button "Continuar" at bounding box center [338, 182] width 126 height 13
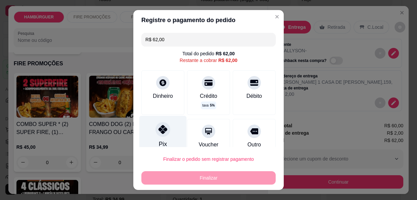
click at [161, 125] on div at bounding box center [162, 129] width 15 height 15
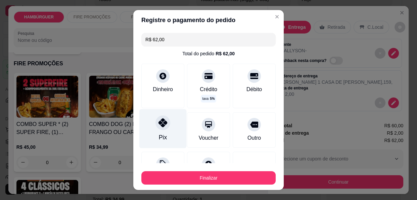
type input "R$ 0,00"
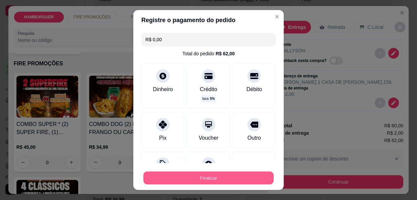
click at [178, 178] on button "Finalizar" at bounding box center [208, 178] width 130 height 13
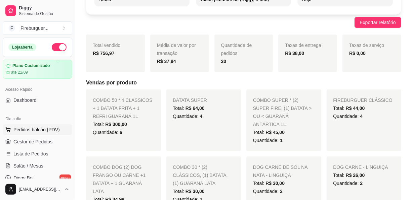
click at [36, 132] on span "Pedidos balcão (PDV)" at bounding box center [36, 130] width 46 height 7
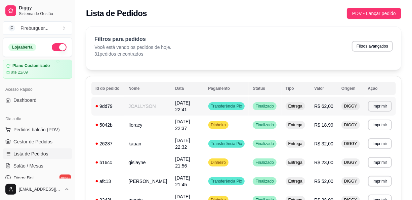
click at [150, 107] on td "JOALLYSON" at bounding box center [147, 106] width 47 height 19
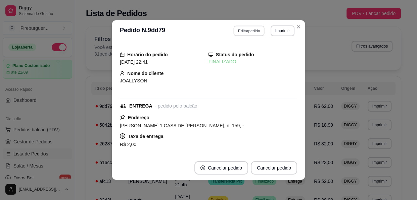
click at [243, 30] on button "Editar pedido" at bounding box center [249, 31] width 31 height 10
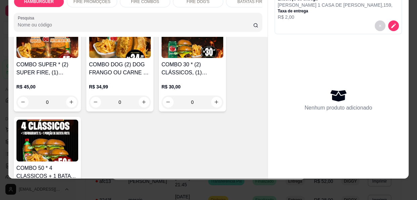
scroll to position [488, 0]
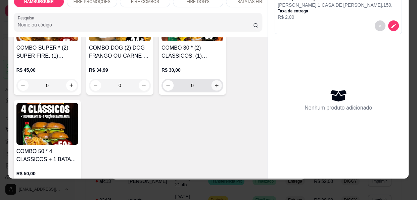
click at [211, 80] on button "increase-product-quantity" at bounding box center [216, 85] width 10 height 10
type input "1"
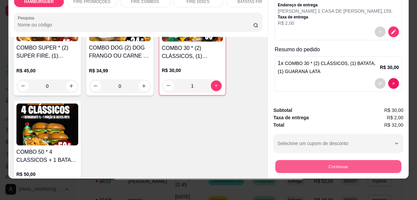
click at [306, 160] on button "Continuar" at bounding box center [338, 166] width 126 height 13
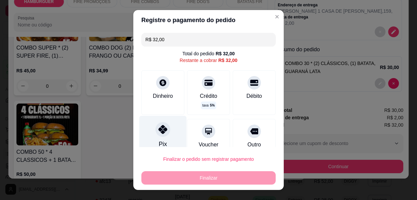
click at [158, 128] on icon at bounding box center [162, 129] width 9 height 9
type input "R$ 0,00"
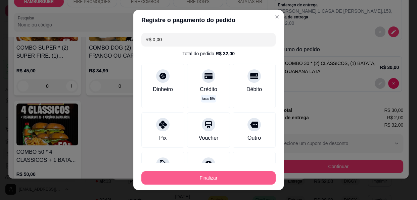
click at [163, 172] on button "Finalizar" at bounding box center [208, 178] width 134 height 13
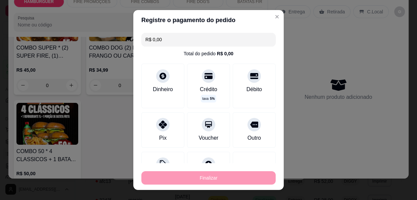
type input "0"
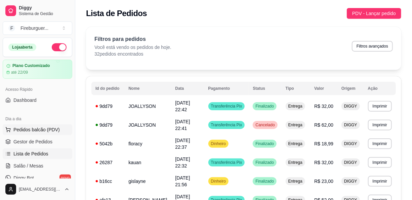
click at [37, 131] on span "Pedidos balcão (PDV)" at bounding box center [36, 130] width 46 height 7
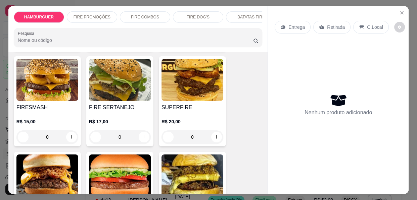
scroll to position [152, 0]
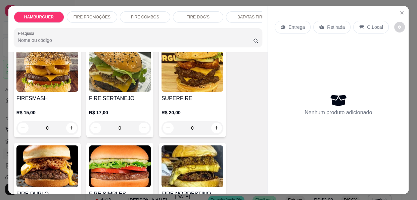
click at [211, 122] on div "0" at bounding box center [192, 128] width 62 height 13
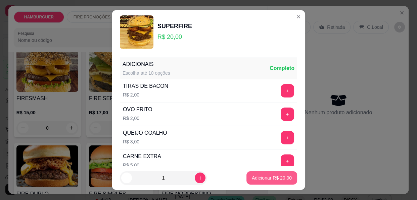
click at [259, 177] on p "Adicionar R$ 20,00" at bounding box center [272, 178] width 40 height 7
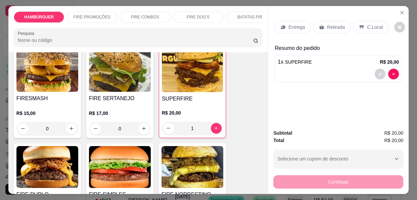
type input "1"
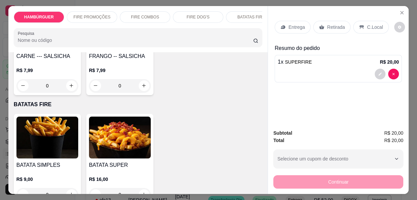
scroll to position [976, 0]
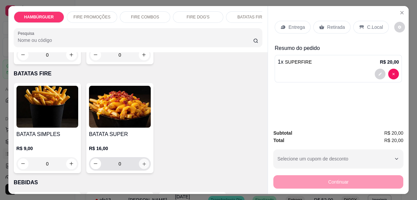
click at [142, 162] on icon "increase-product-quantity" at bounding box center [143, 163] width 3 height 3
click at [142, 162] on icon "increase-product-quantity" at bounding box center [144, 164] width 5 height 5
click at [143, 162] on icon "increase-product-quantity" at bounding box center [144, 164] width 5 height 5
type input "1"
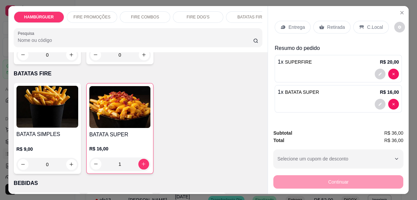
click at [288, 24] on p "Entrega" at bounding box center [296, 27] width 16 height 7
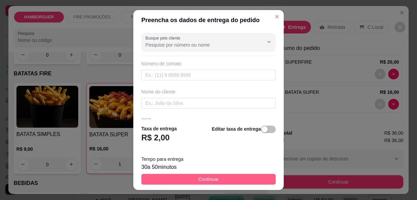
click at [221, 178] on button "Continuar" at bounding box center [208, 179] width 134 height 11
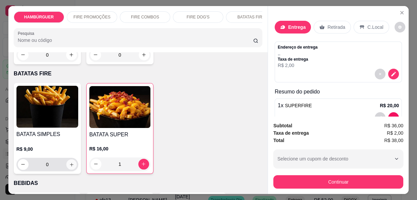
click at [70, 162] on icon "increase-product-quantity" at bounding box center [71, 164] width 5 height 5
type input "1"
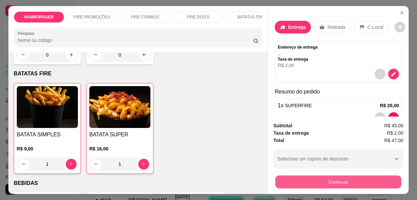
click at [351, 182] on button "Continuar" at bounding box center [338, 182] width 126 height 13
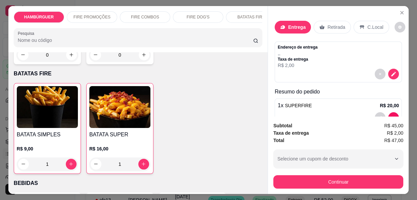
click at [288, 21] on div "Entrega" at bounding box center [293, 27] width 36 height 13
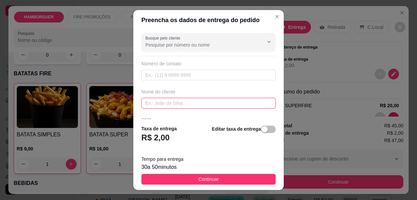
click at [184, 102] on input "text" at bounding box center [208, 103] width 134 height 11
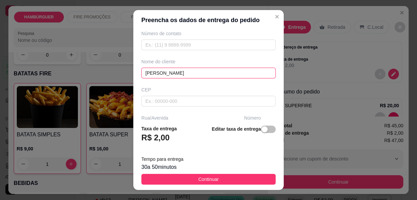
scroll to position [61, 0]
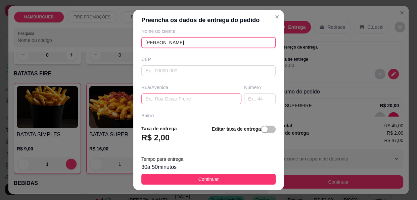
type input "[PERSON_NAME]"
click at [166, 99] on input "text" at bounding box center [191, 99] width 100 height 11
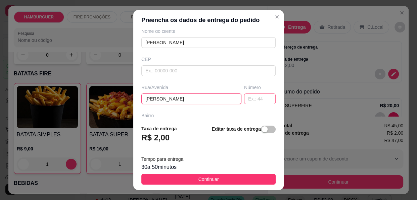
type input "[PERSON_NAME]"
click at [244, 99] on input "text" at bounding box center [260, 99] width 32 height 11
type input "105"
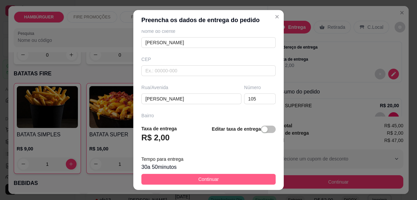
click at [191, 179] on button "Continuar" at bounding box center [208, 179] width 134 height 11
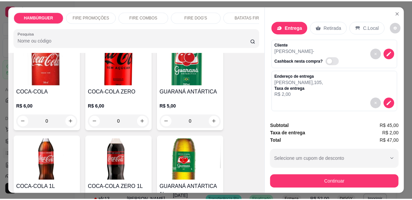
scroll to position [1159, 0]
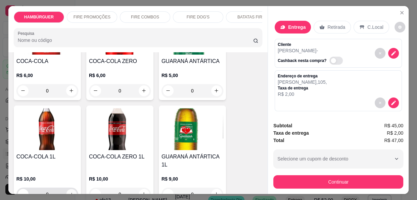
click at [69, 192] on icon "increase-product-quantity" at bounding box center [71, 194] width 5 height 5
type input "1"
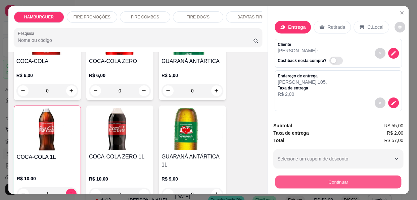
click at [293, 180] on button "Continuar" at bounding box center [338, 182] width 126 height 13
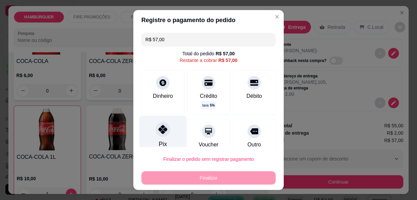
click at [151, 134] on div "Pix" at bounding box center [162, 135] width 47 height 39
type input "R$ 0,00"
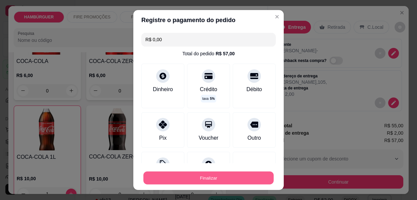
click at [164, 181] on button "Finalizar" at bounding box center [208, 178] width 130 height 13
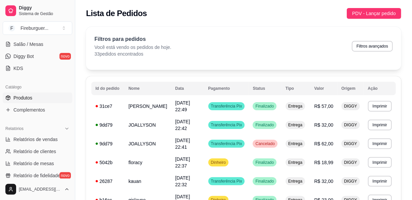
scroll to position [152, 0]
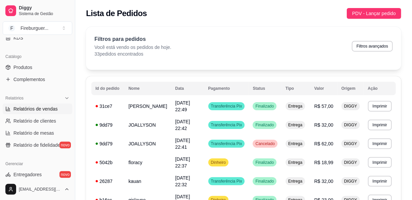
click at [51, 110] on span "Relatórios de vendas" at bounding box center [35, 109] width 44 height 7
select select "ALL"
select select "0"
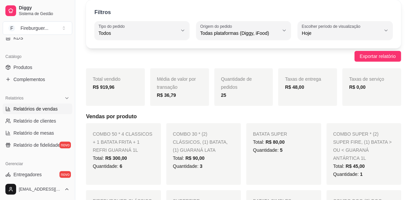
scroll to position [30, 0]
